Goal: Navigation & Orientation: Understand site structure

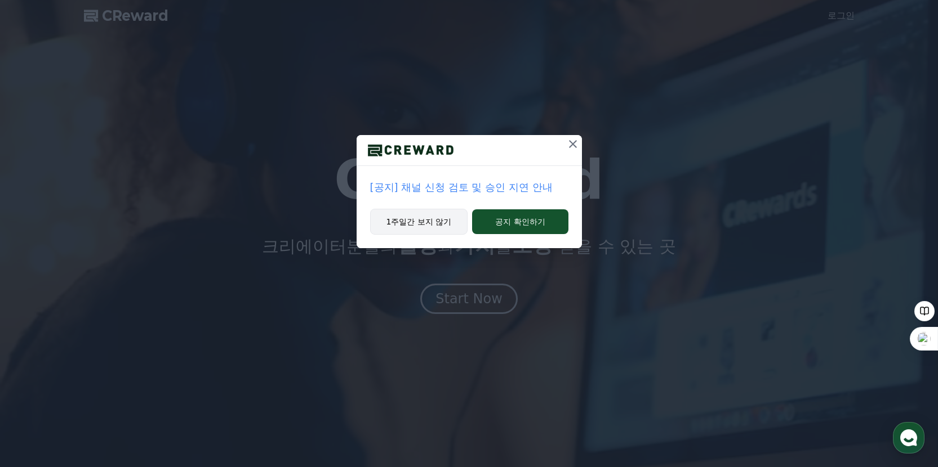
click at [434, 228] on button "1주일간 보지 않기" at bounding box center [419, 222] width 98 height 26
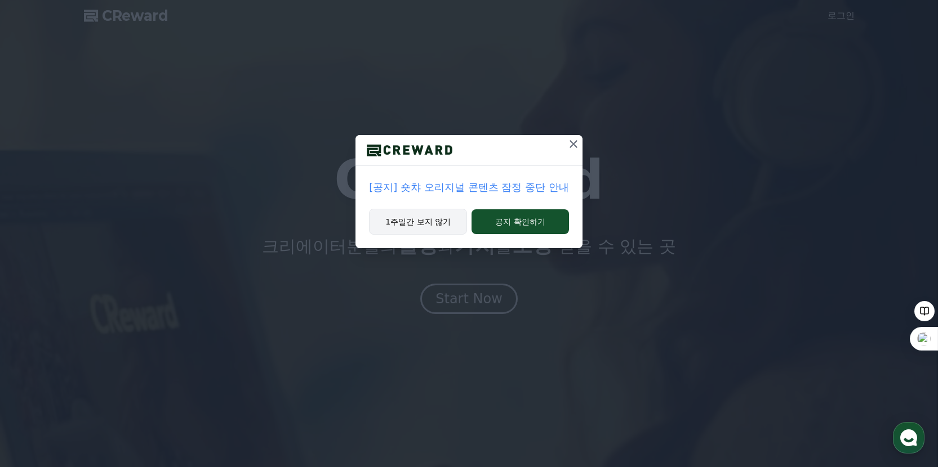
click at [436, 230] on button "1주일간 보지 않기" at bounding box center [418, 222] width 98 height 26
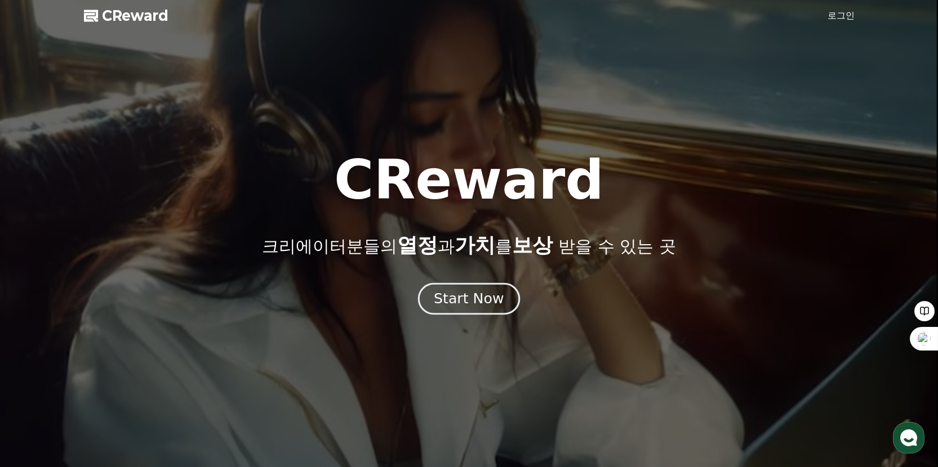
click at [485, 302] on div "Start Now" at bounding box center [469, 298] width 70 height 19
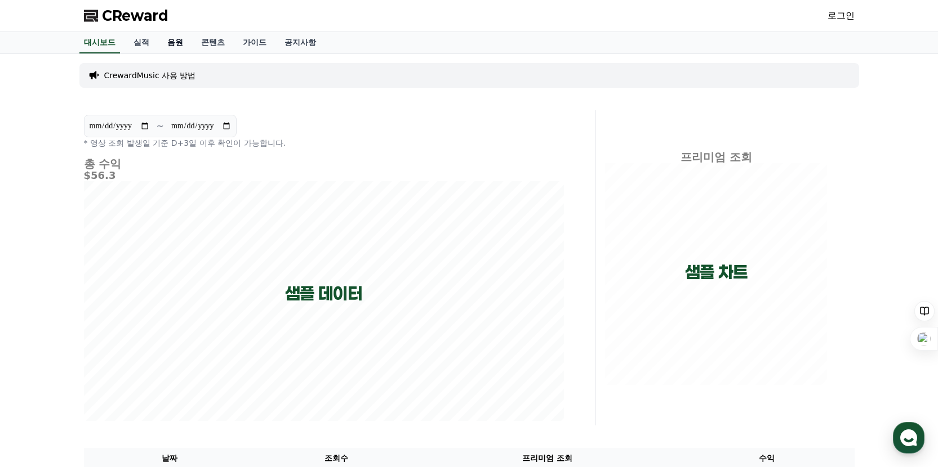
click at [171, 45] on link "음원" at bounding box center [175, 42] width 34 height 21
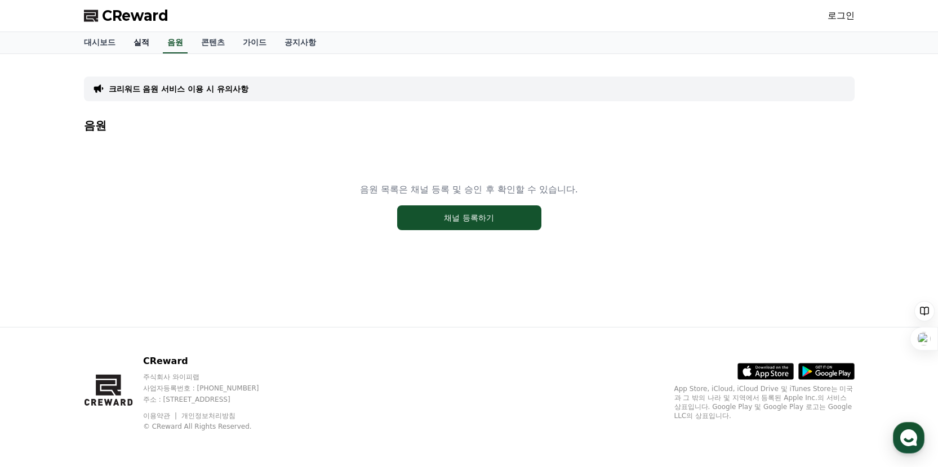
click at [139, 52] on link "실적" at bounding box center [141, 42] width 34 height 21
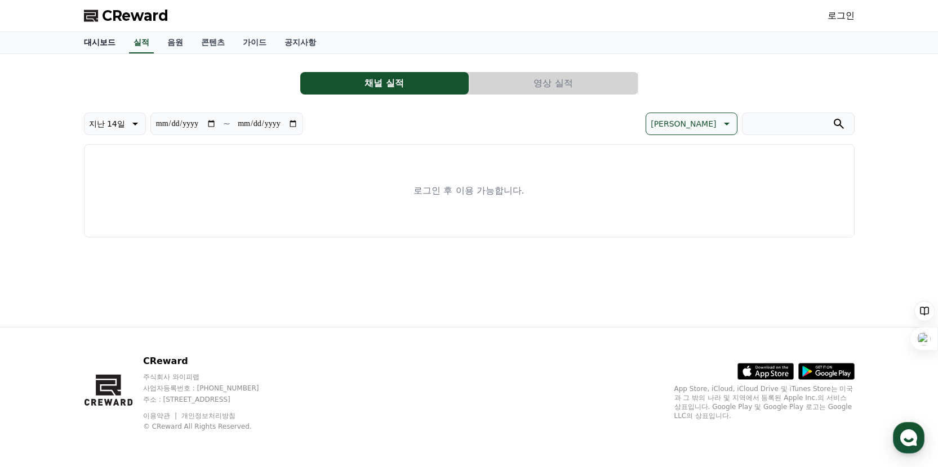
click at [96, 46] on link "대시보드" at bounding box center [100, 42] width 50 height 21
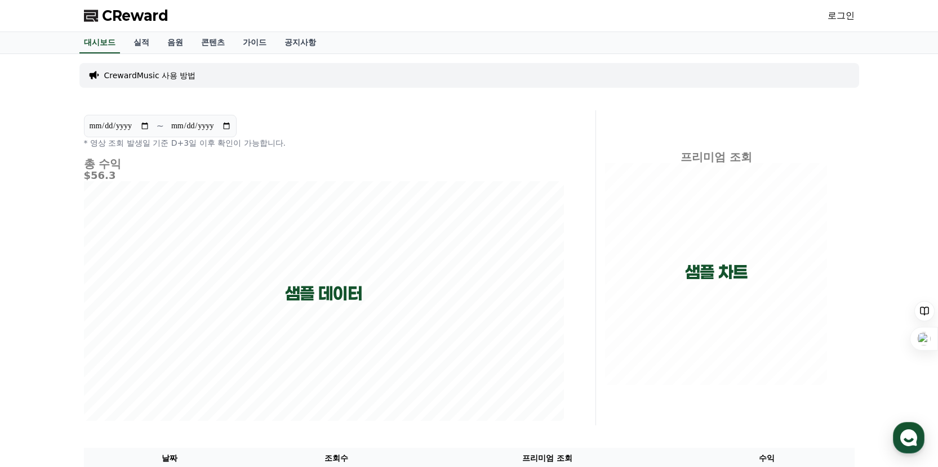
click at [759, 30] on div "CReward 로그인" at bounding box center [469, 16] width 788 height 32
